Goal: Task Accomplishment & Management: Complete application form

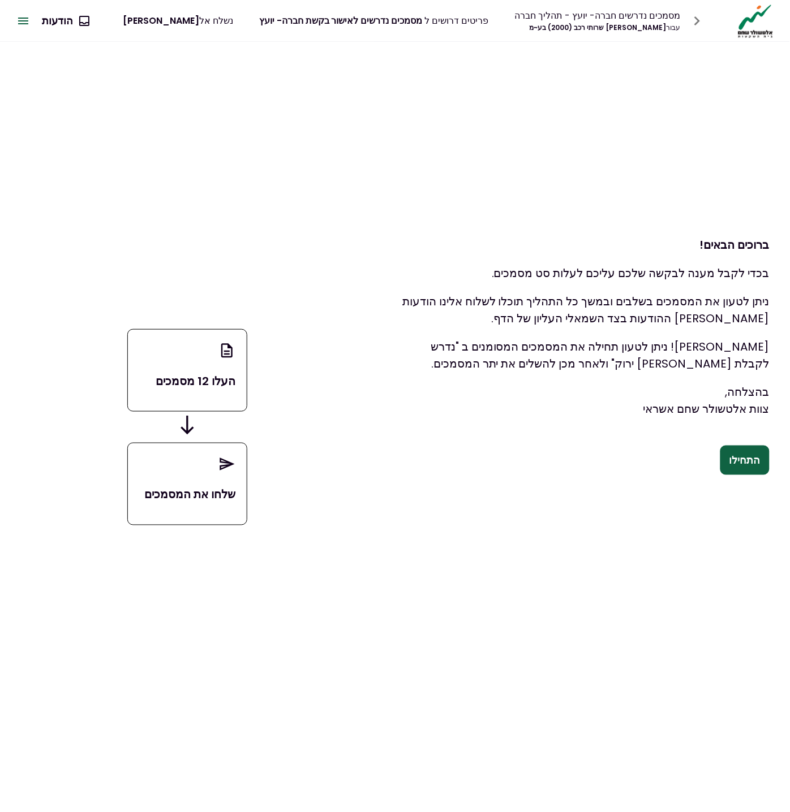
click at [741, 459] on button "התחילו" at bounding box center [744, 460] width 49 height 29
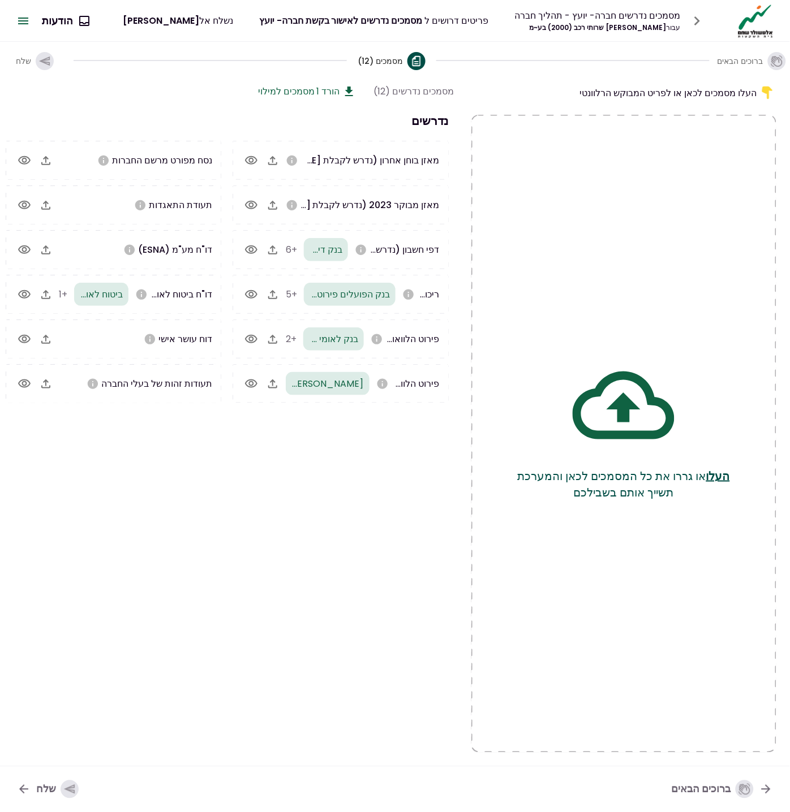
click at [188, 246] on span "דו"ח מע"מ (ESNA)" at bounding box center [175, 249] width 74 height 13
click at [44, 58] on icon "button" at bounding box center [44, 61] width 12 height 12
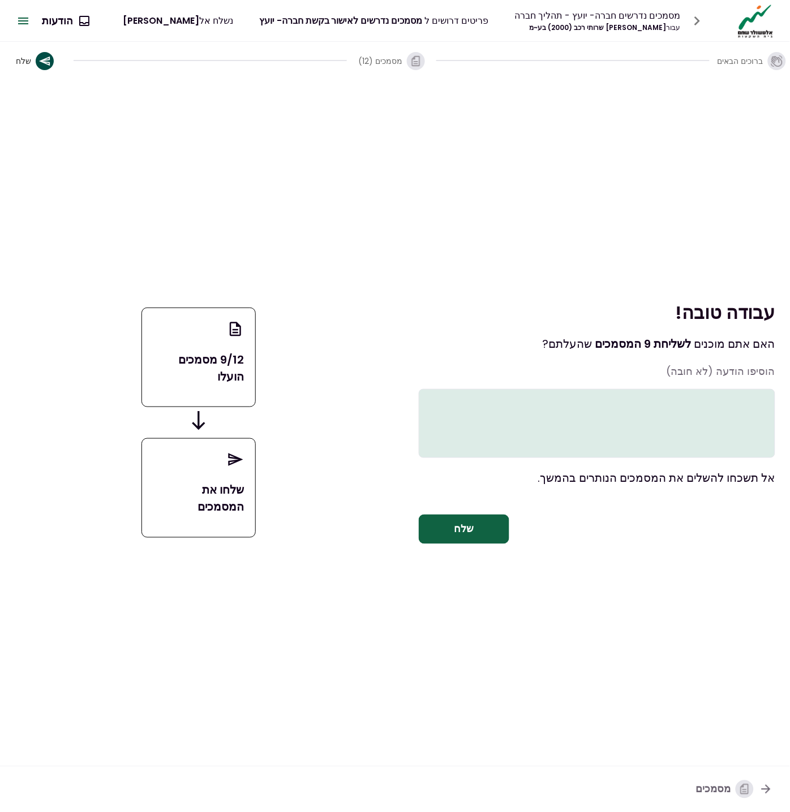
click at [491, 544] on button "שלח" at bounding box center [464, 529] width 91 height 29
